Goal: Task Accomplishment & Management: Manage account settings

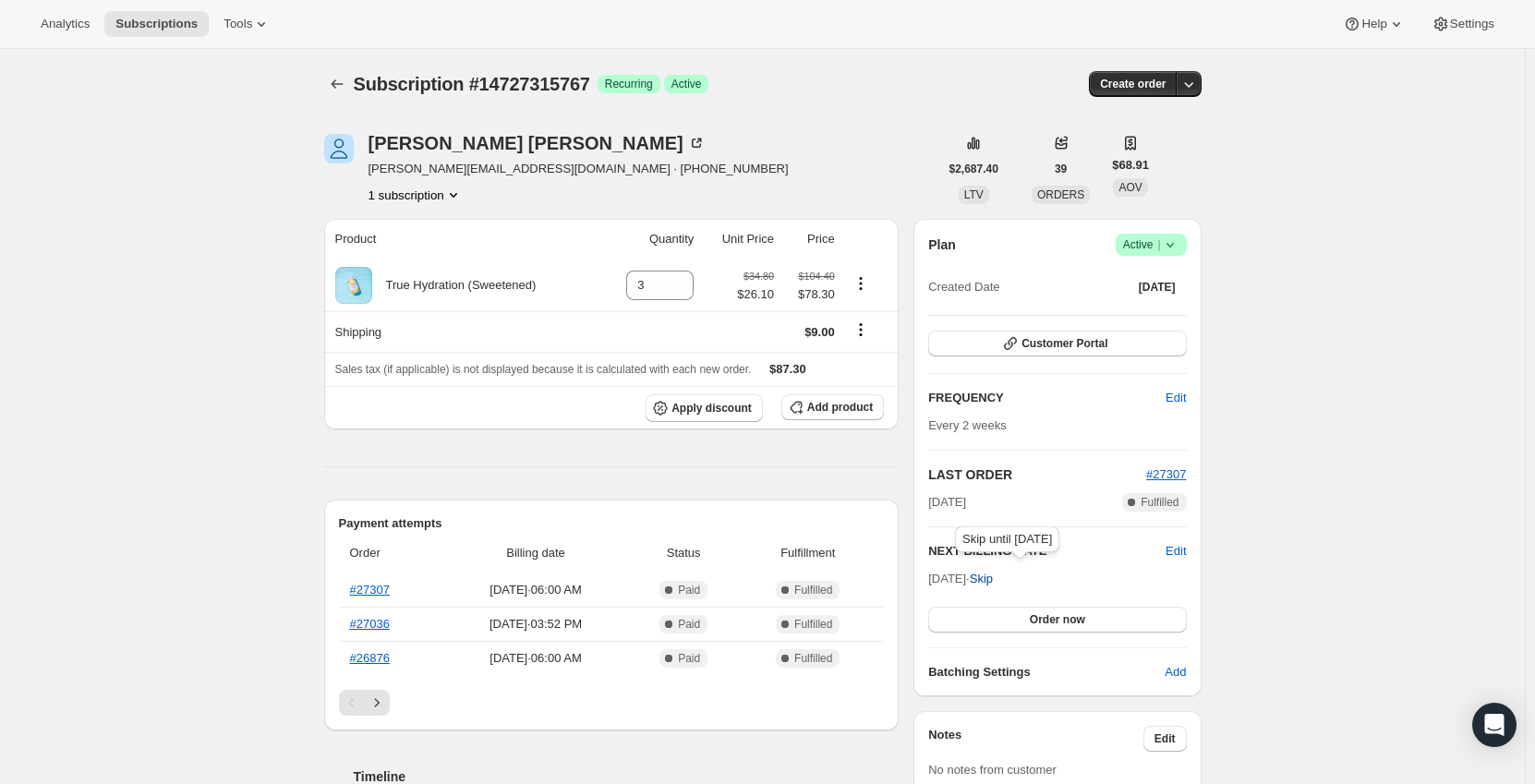
click at [993, 578] on span "Skip" at bounding box center [981, 579] width 23 height 19
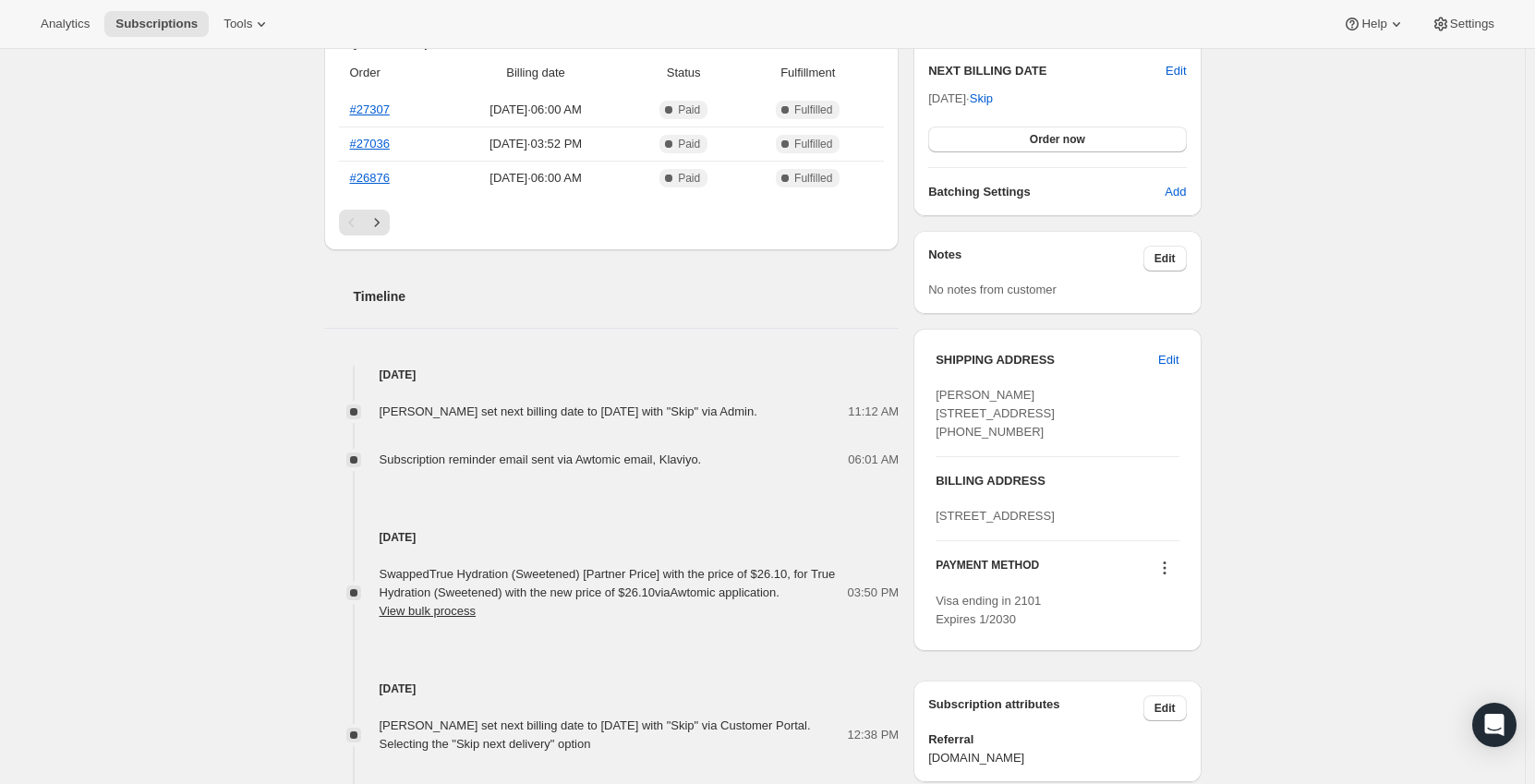
scroll to position [462, 0]
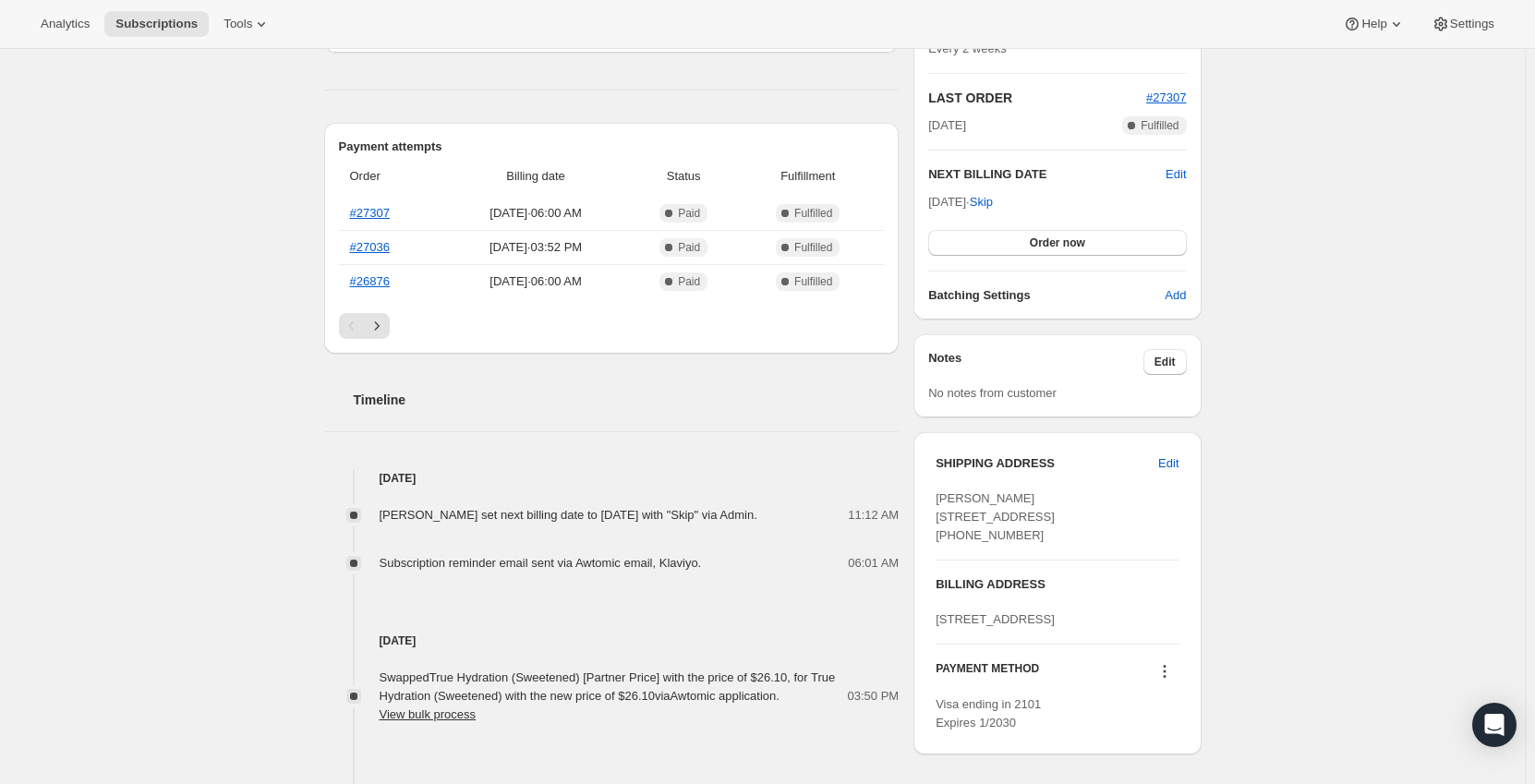
click at [1419, 412] on div "Subscription #14727315767. This page is ready Subscription #14727315767 Success…" at bounding box center [762, 493] width 1525 height 1811
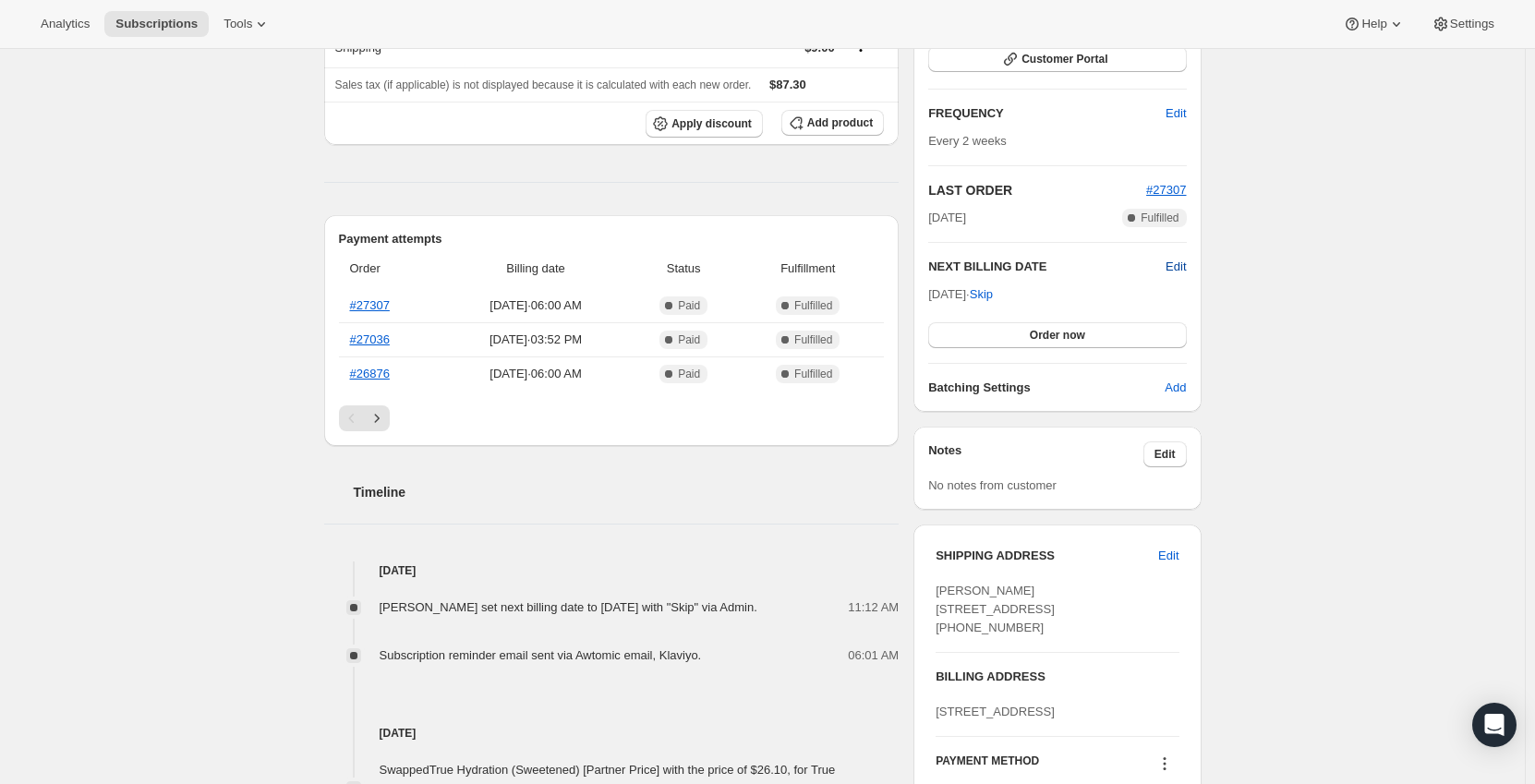
click at [1181, 268] on span "Edit" at bounding box center [1176, 267] width 20 height 19
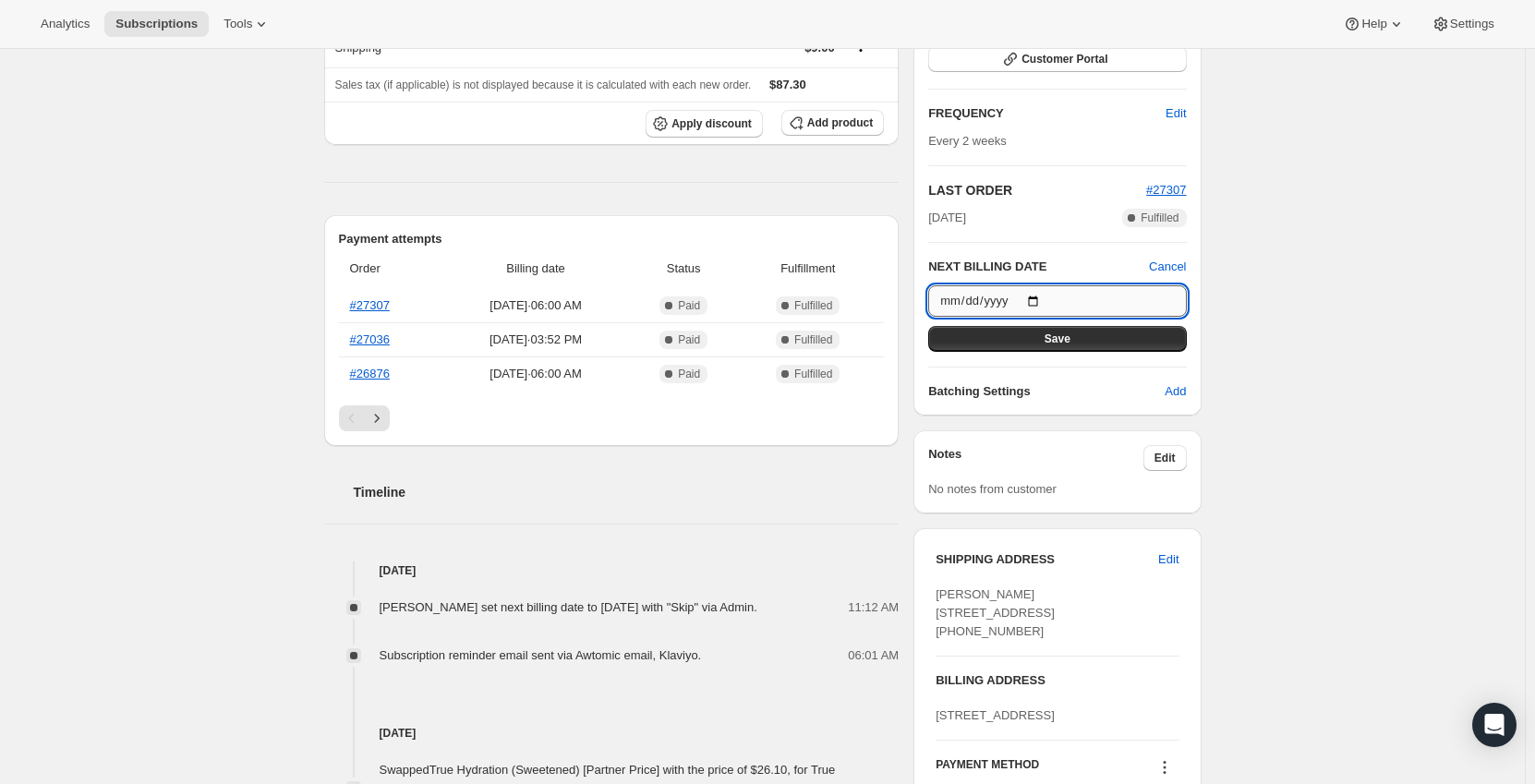
click at [1035, 304] on input "[DATE]" at bounding box center [1057, 301] width 258 height 32
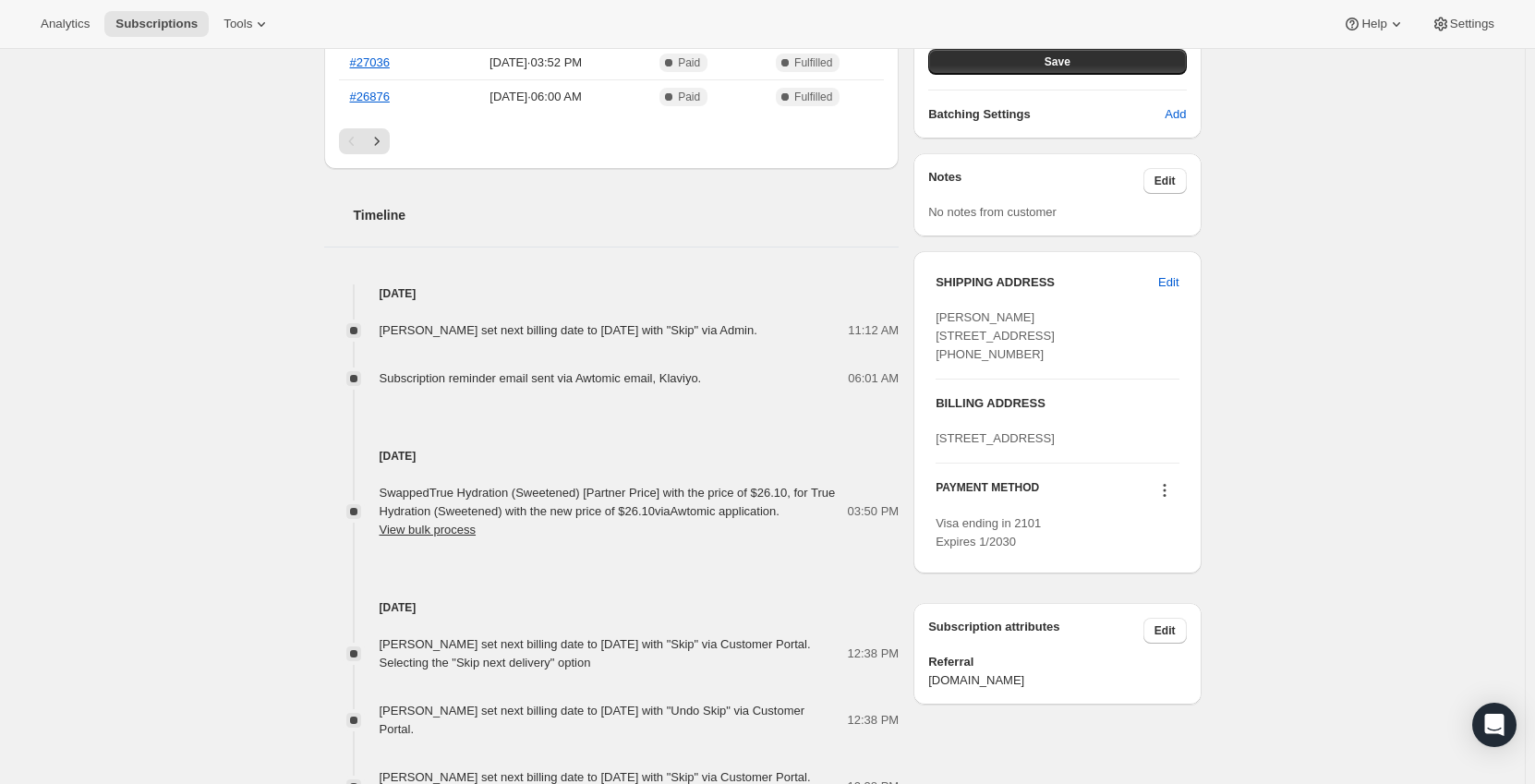
scroll to position [277, 0]
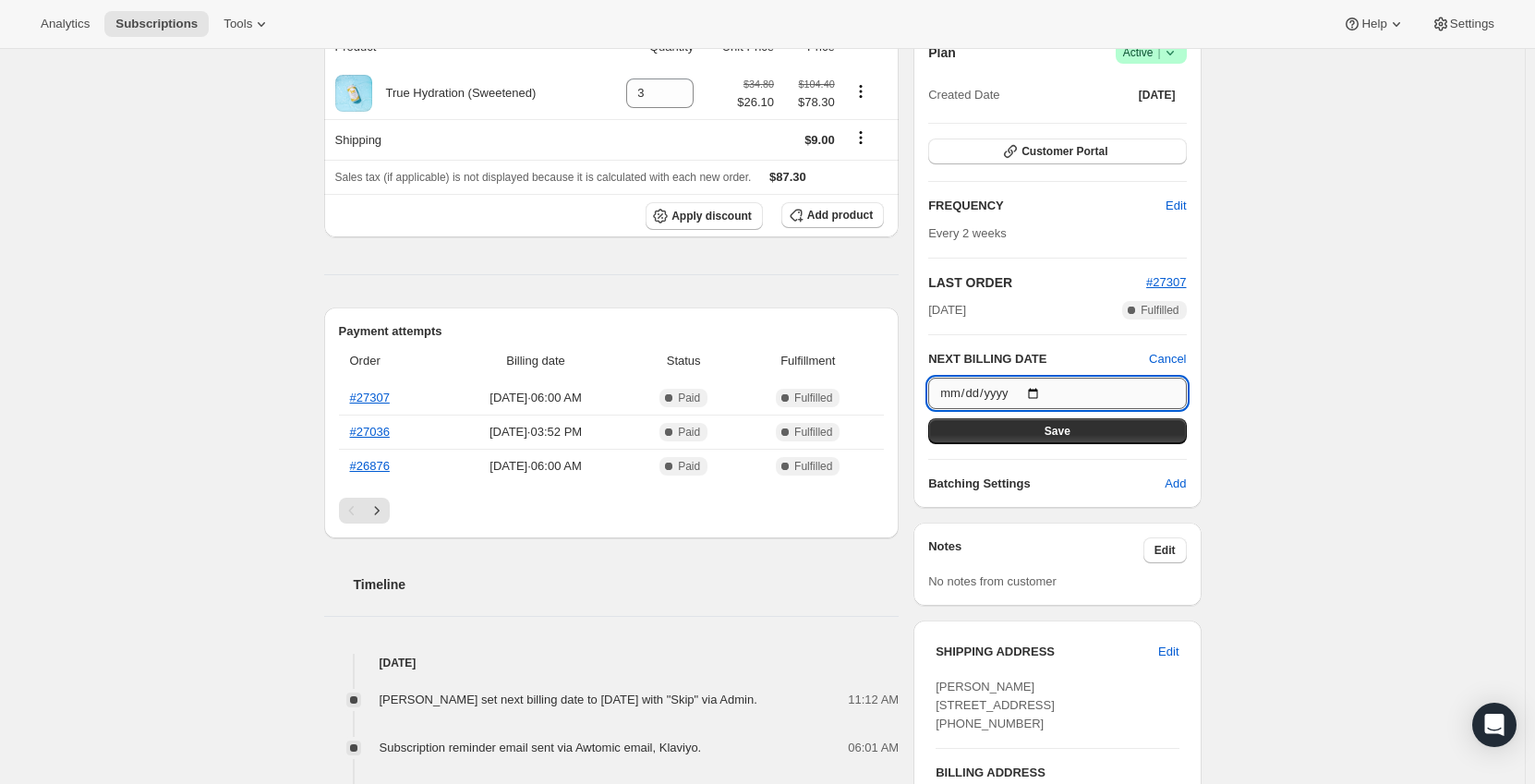
click at [1041, 386] on input "[DATE]" at bounding box center [1057, 394] width 258 height 32
click at [1367, 399] on div "Subscription #14727315767. This page is ready Subscription #14727315767 Success…" at bounding box center [762, 677] width 1525 height 1811
click at [1041, 389] on input "[DATE]" at bounding box center [1057, 394] width 258 height 32
click at [1384, 394] on div "Subscription #14727315767. This page is ready Subscription #14727315767 Success…" at bounding box center [762, 677] width 1525 height 1811
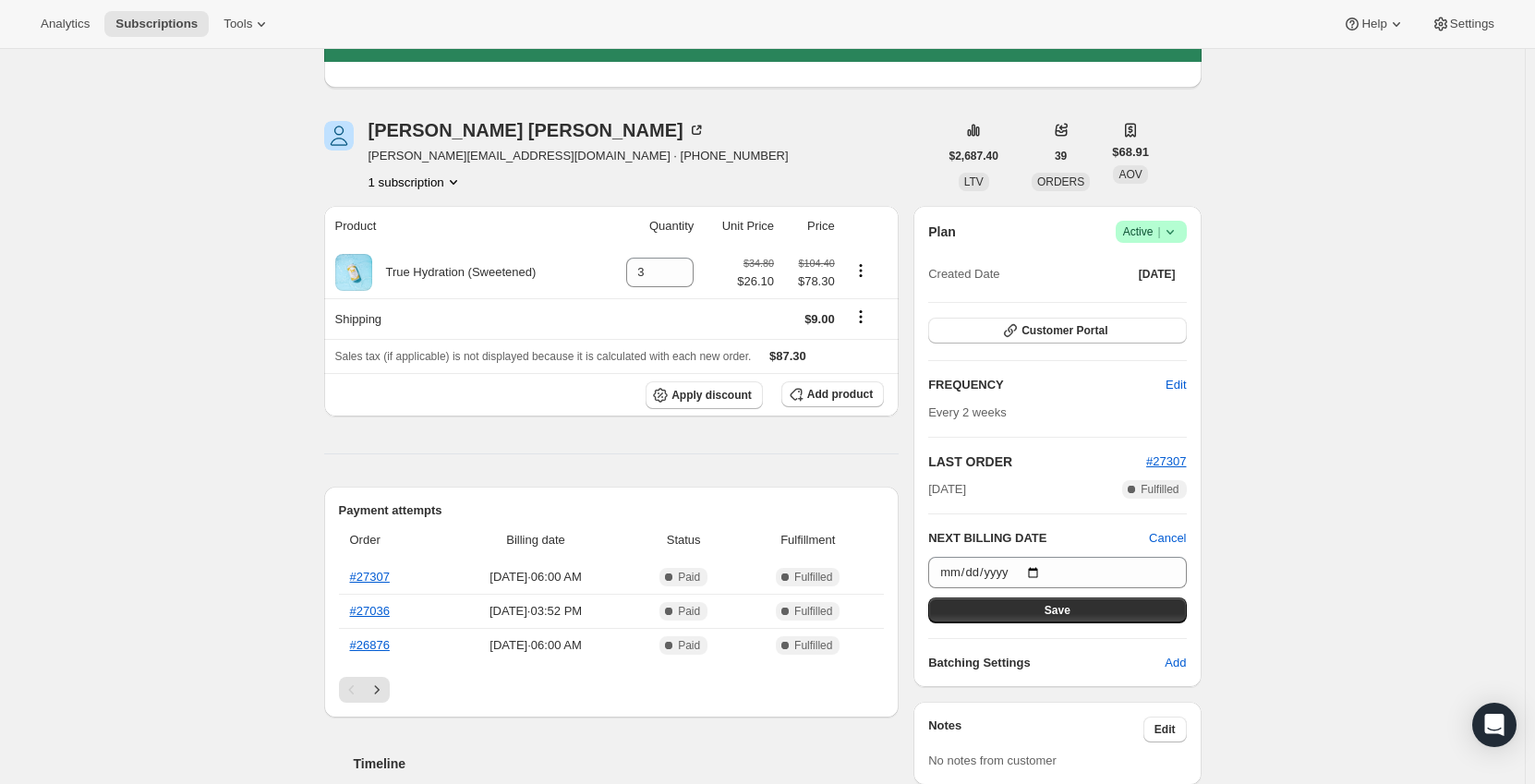
scroll to position [0, 0]
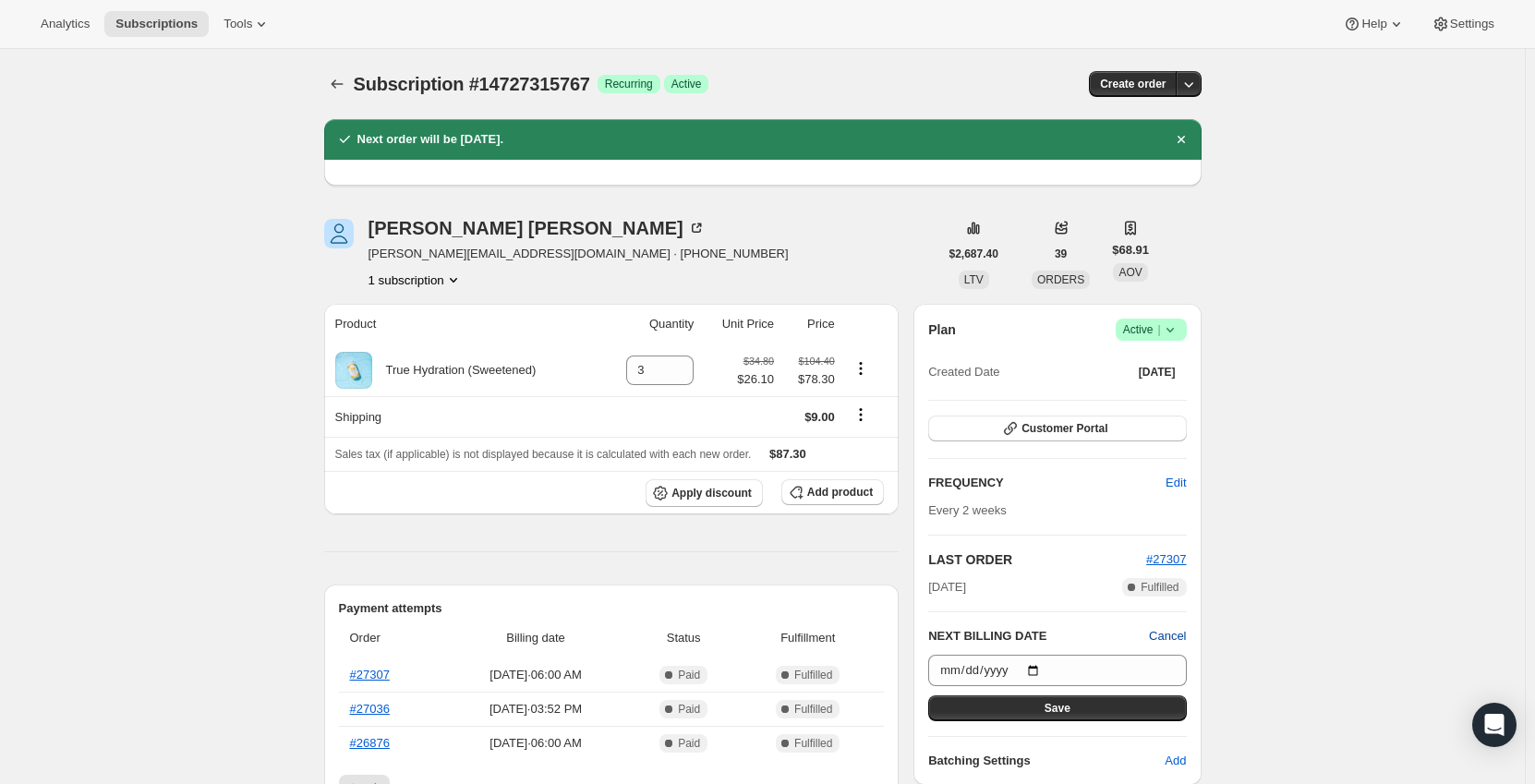
click at [1186, 633] on span "Cancel" at bounding box center [1168, 636] width 37 height 19
